Goal: Task Accomplishment & Management: Manage account settings

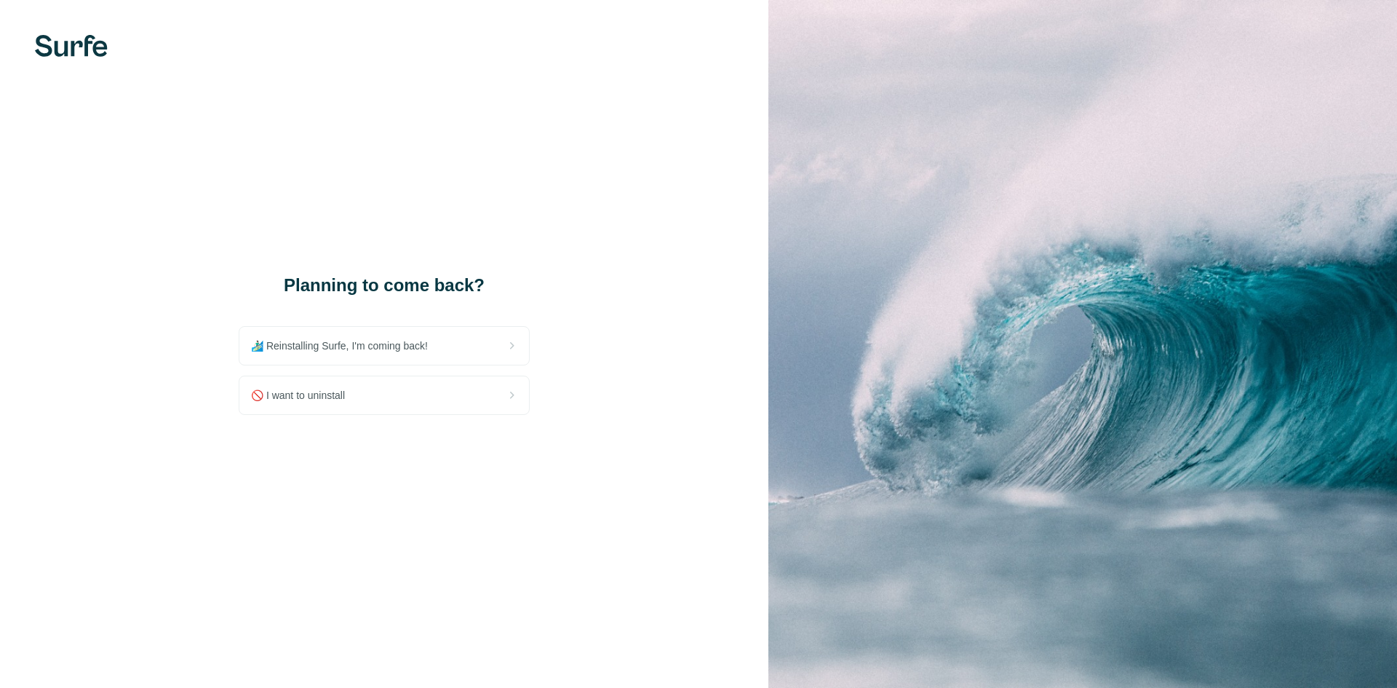
click at [364, 392] on div "🚫 I want to uninstall" at bounding box center [384, 395] width 290 height 38
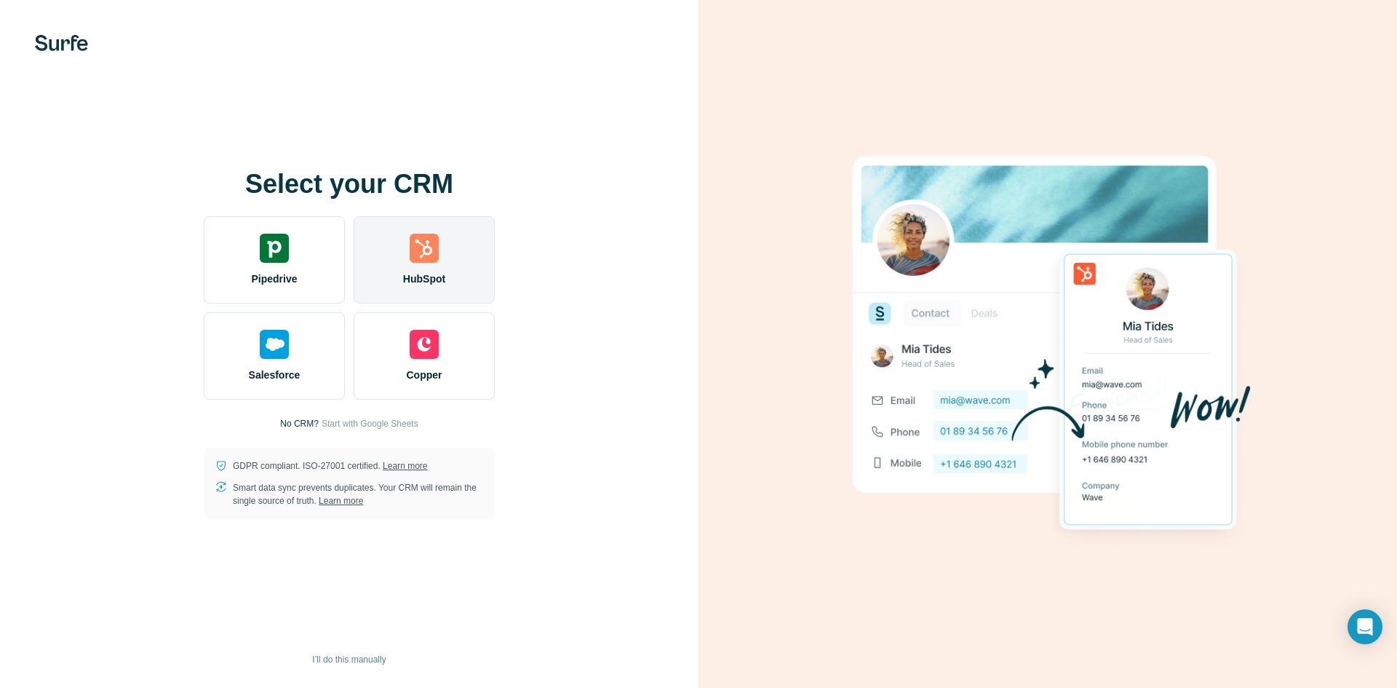
click at [445, 276] on span "HubSpot" at bounding box center [424, 278] width 42 height 15
